Goal: Communication & Community: Share content

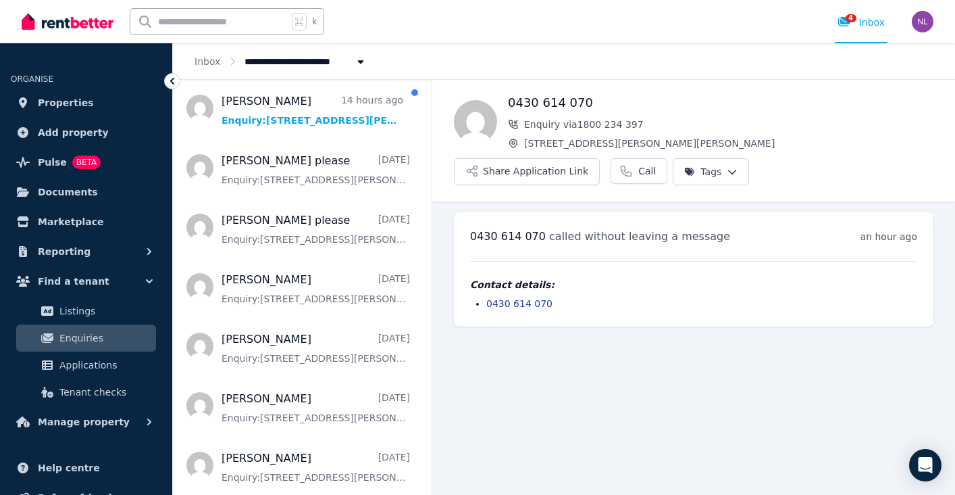
scroll to position [274, 0]
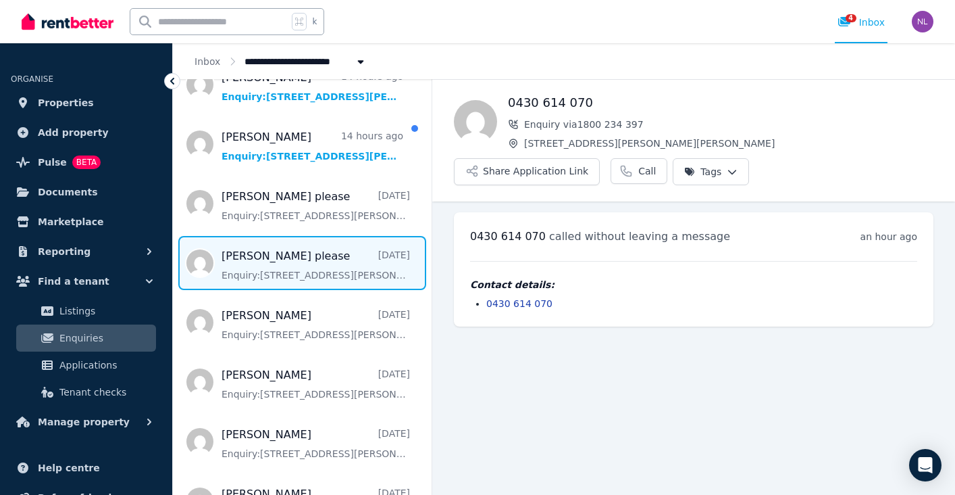
click at [362, 266] on span "Message list" at bounding box center [302, 263] width 259 height 54
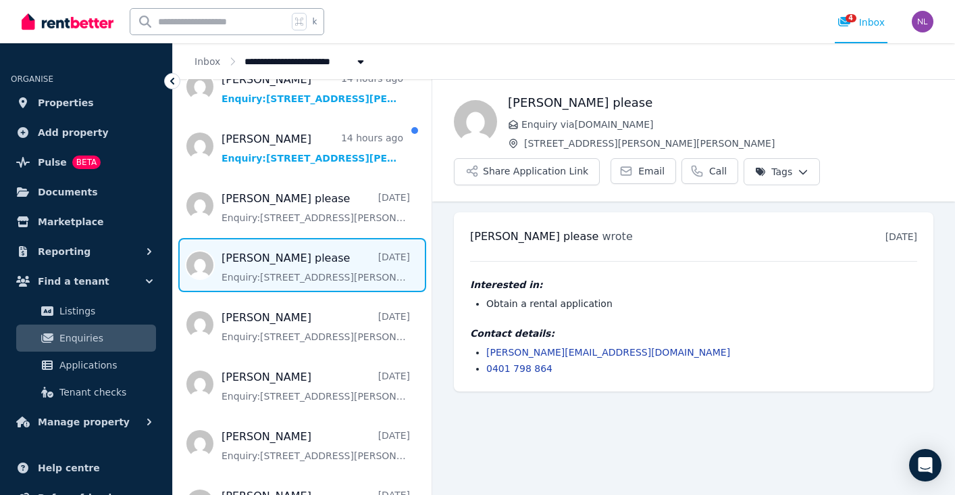
scroll to position [274, 0]
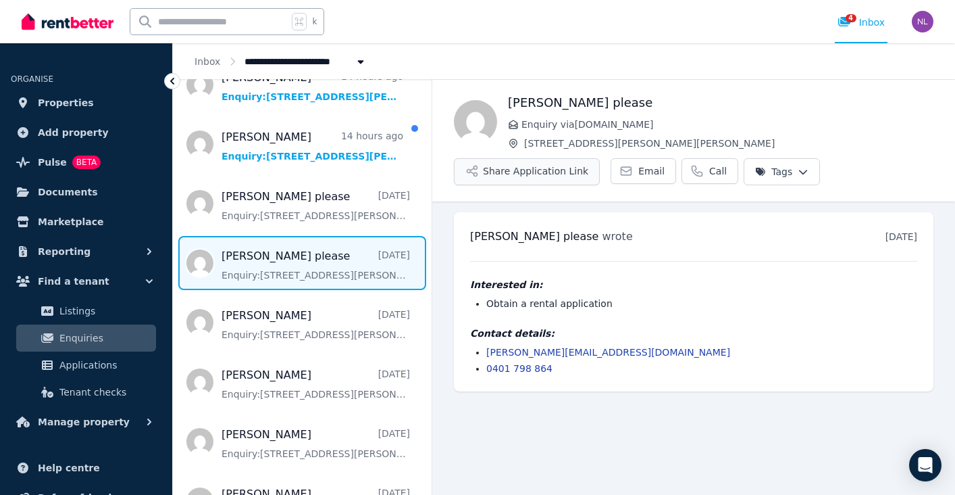
click at [529, 177] on button "Share Application Link" at bounding box center [527, 171] width 146 height 27
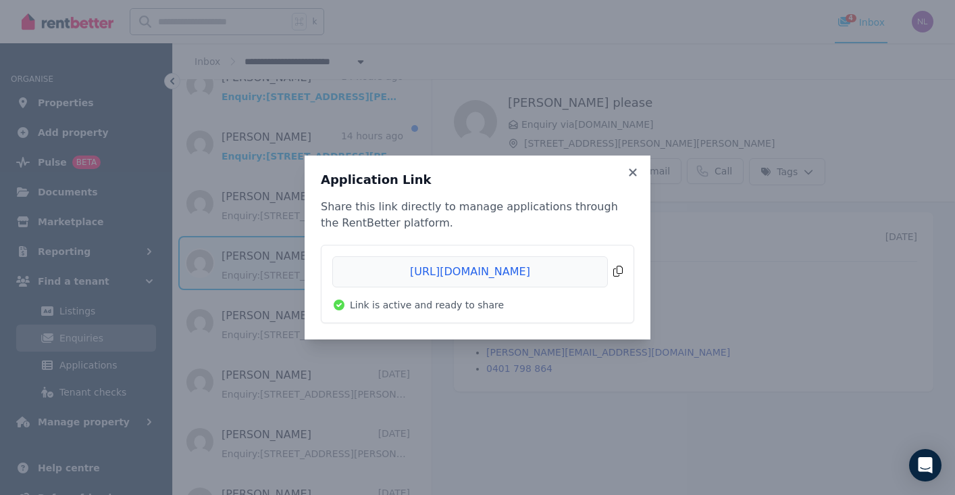
click at [617, 275] on span "Copied!" at bounding box center [477, 271] width 291 height 31
click at [487, 272] on span "Copied!" at bounding box center [477, 271] width 291 height 31
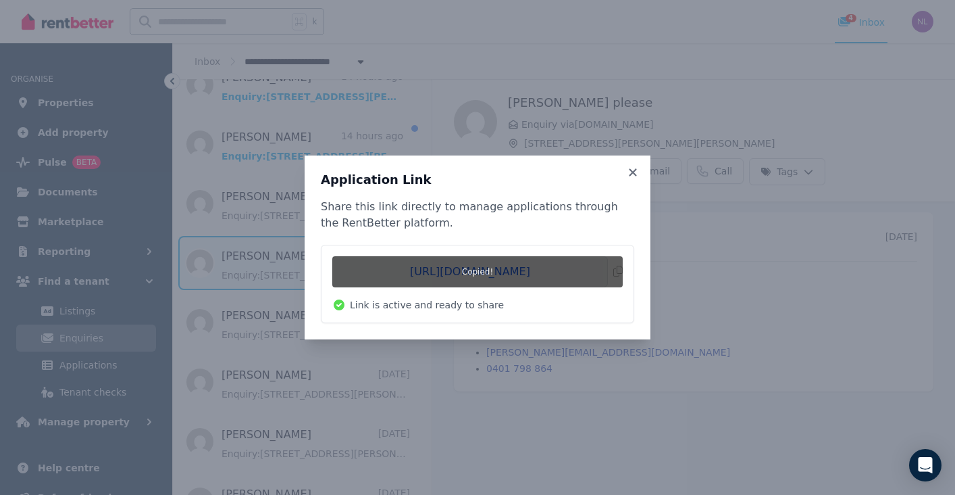
click at [705, 239] on div "Application Link Share this link directly to manage applications through the Re…" at bounding box center [477, 247] width 955 height 495
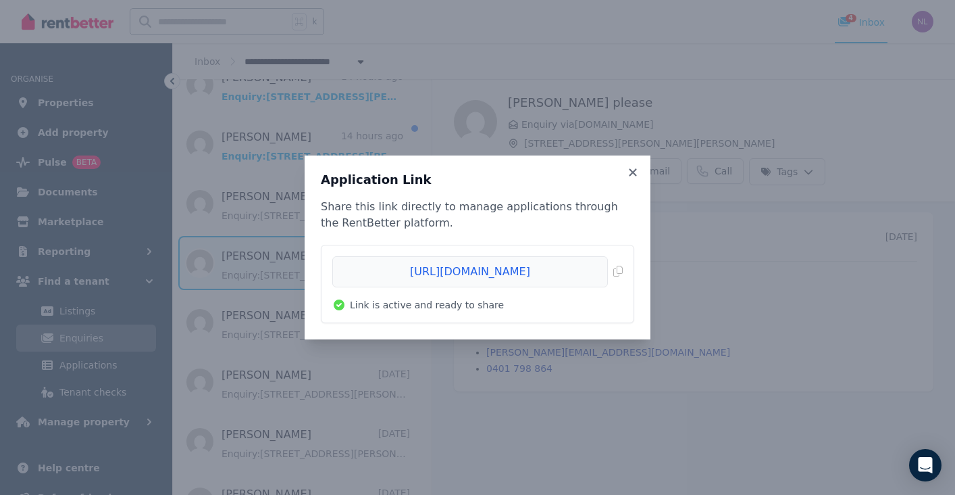
click at [705, 239] on div "Application Link Share this link directly to manage applications through the Re…" at bounding box center [477, 247] width 955 height 495
click at [627, 174] on icon at bounding box center [633, 172] width 14 height 12
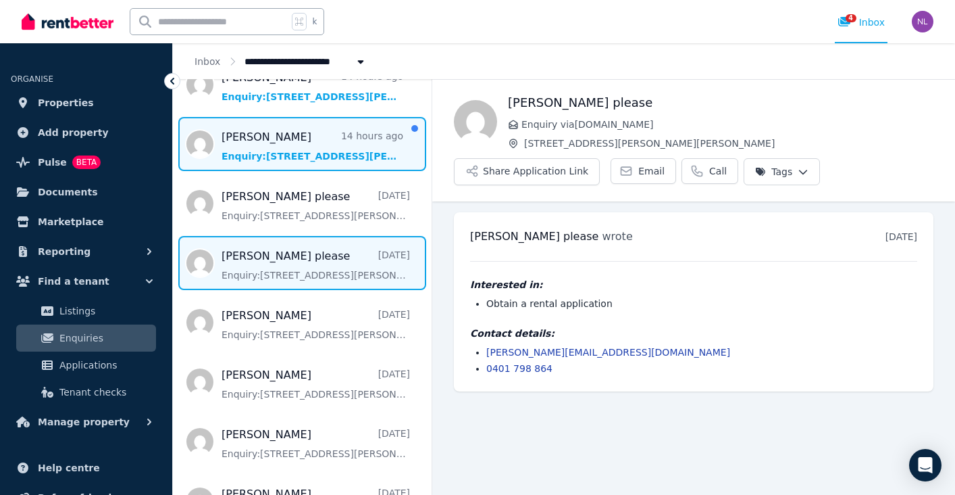
click at [270, 159] on span "Message list" at bounding box center [302, 144] width 259 height 54
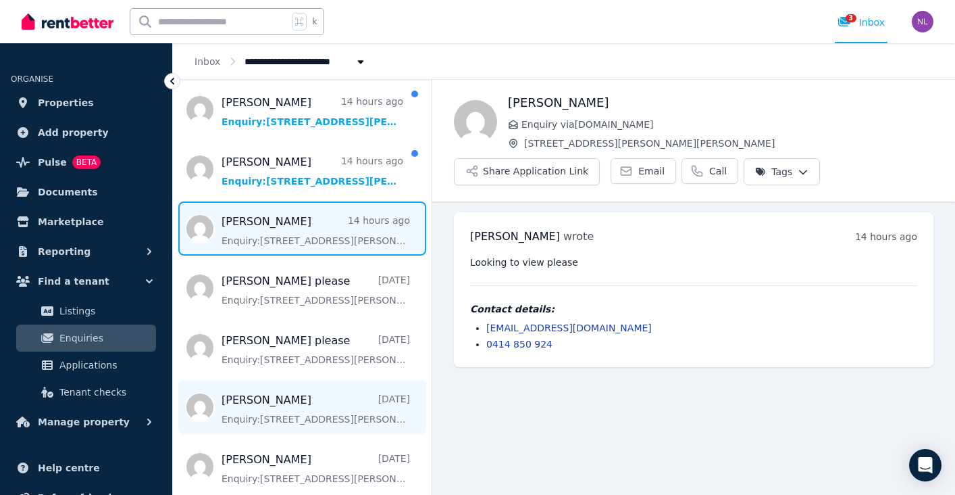
scroll to position [185, 0]
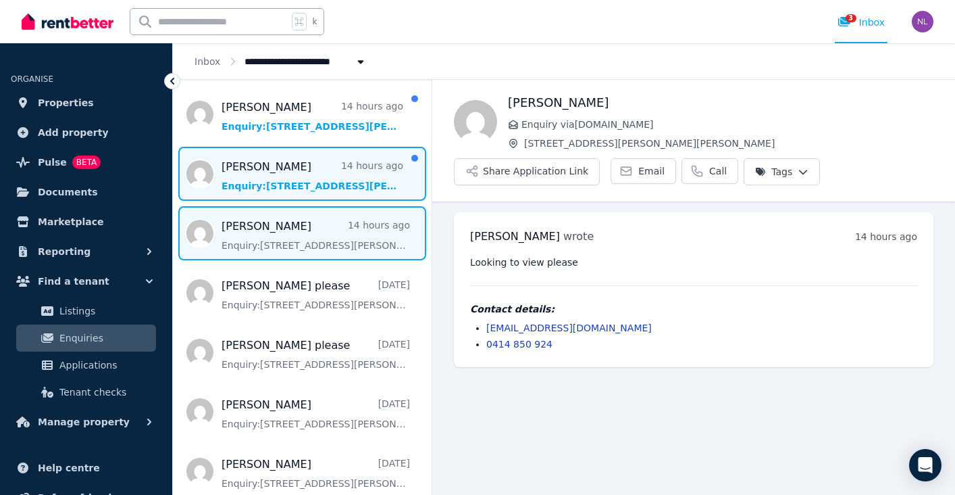
click at [345, 172] on span "Message list" at bounding box center [302, 174] width 259 height 54
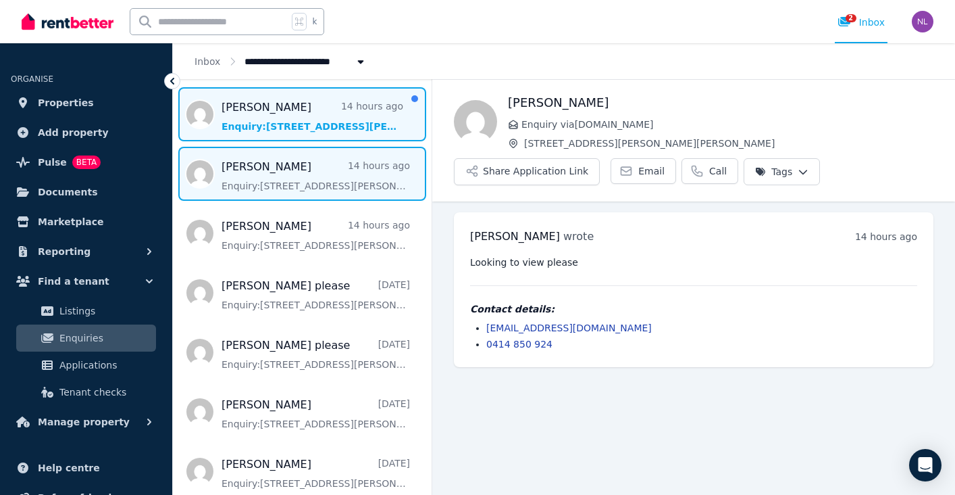
click at [299, 128] on span "Message list" at bounding box center [302, 114] width 259 height 54
